Goal: Navigation & Orientation: Find specific page/section

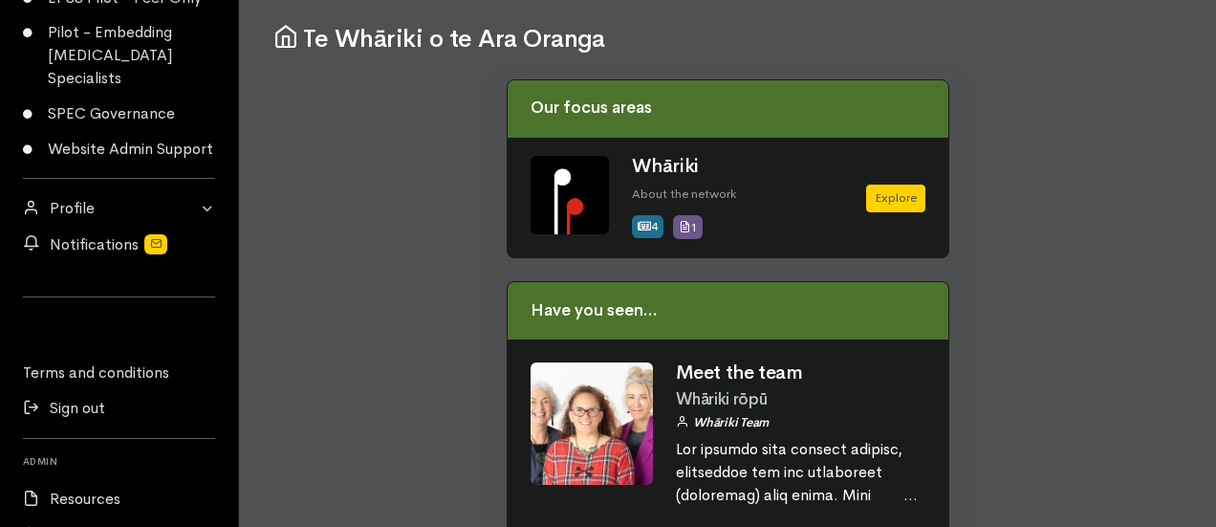
scroll to position [382, 0]
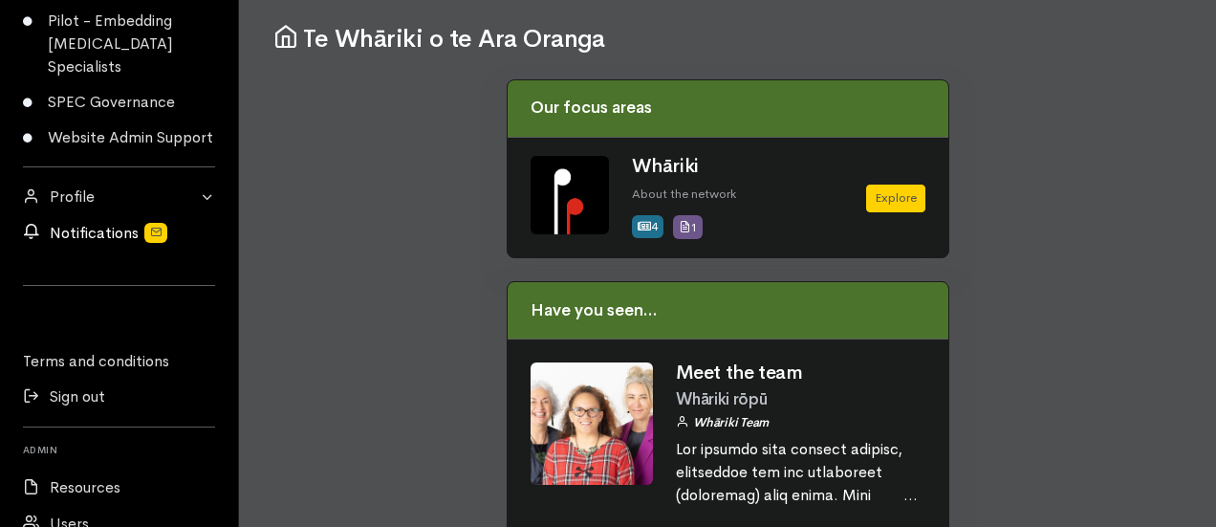
click at [99, 250] on link "Notifications" at bounding box center [119, 232] width 238 height 35
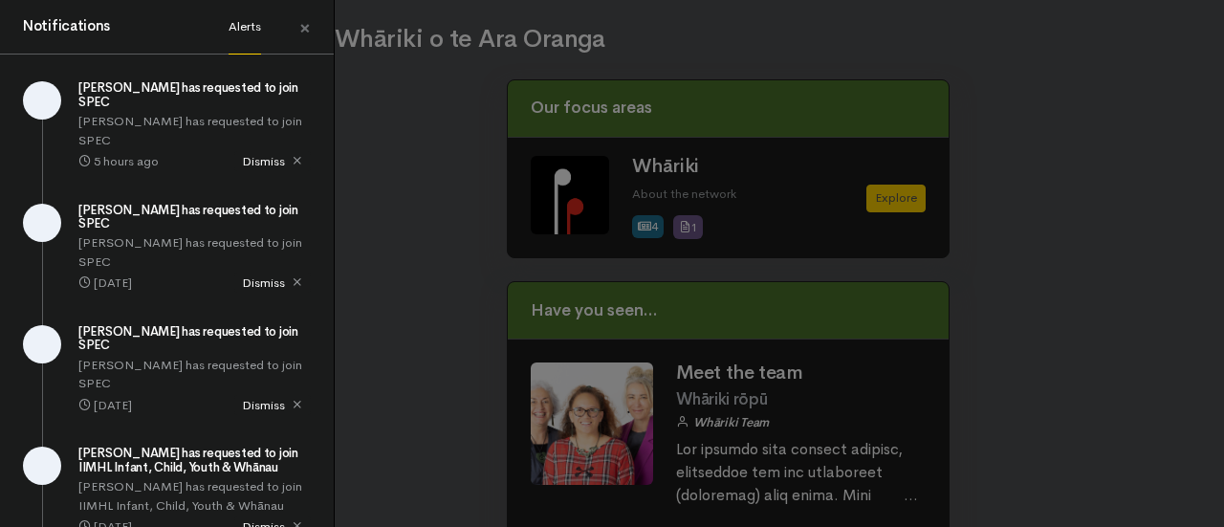
drag, startPoint x: 408, startPoint y: 227, endPoint x: 396, endPoint y: 221, distance: 13.7
click at [405, 227] on div "Notifications Alerts × [PERSON_NAME] has requested to join SPEC 5 hours ago" at bounding box center [612, 263] width 1224 height 527
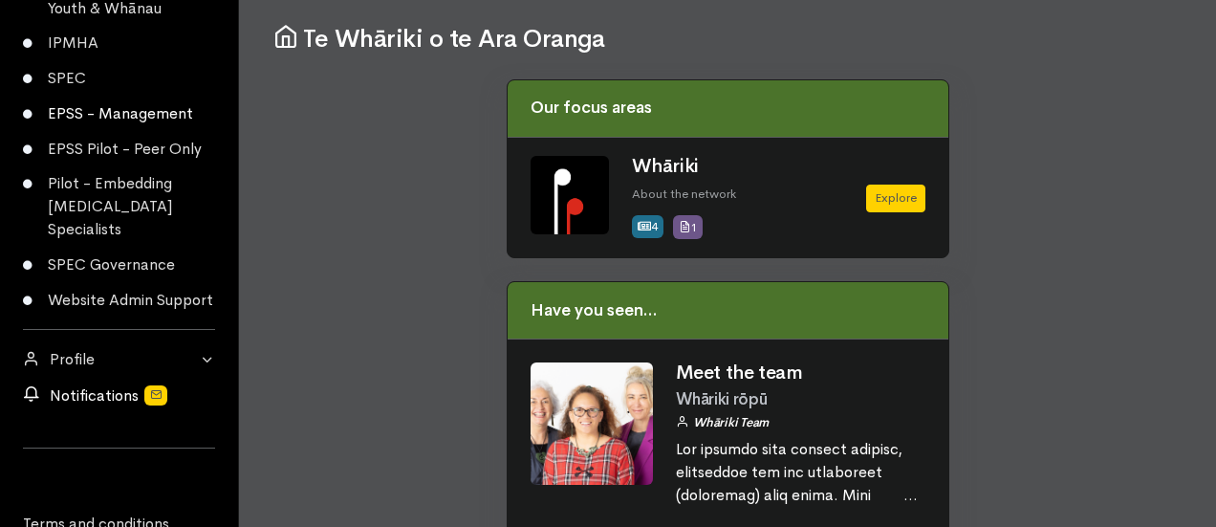
scroll to position [191, 0]
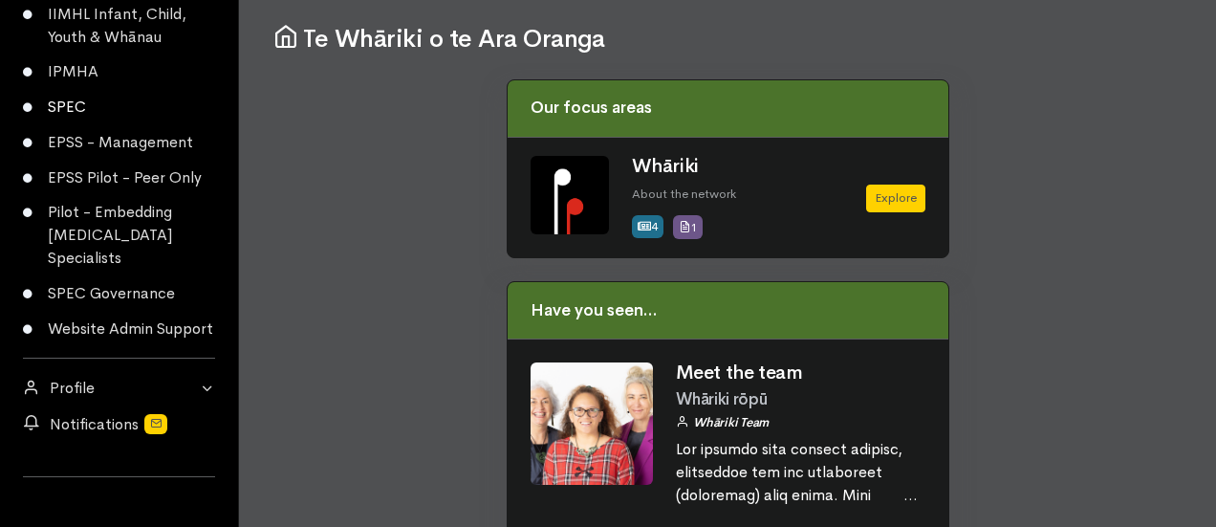
click at [73, 110] on link "SPEC" at bounding box center [119, 107] width 238 height 35
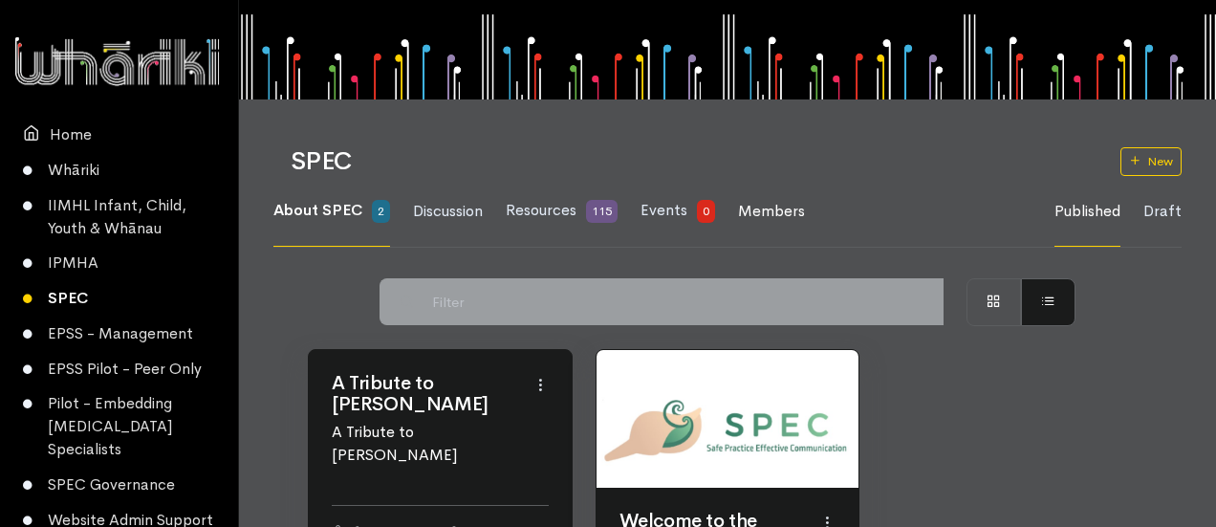
click at [749, 204] on span "Members" at bounding box center [771, 211] width 67 height 20
